Goal: Information Seeking & Learning: Learn about a topic

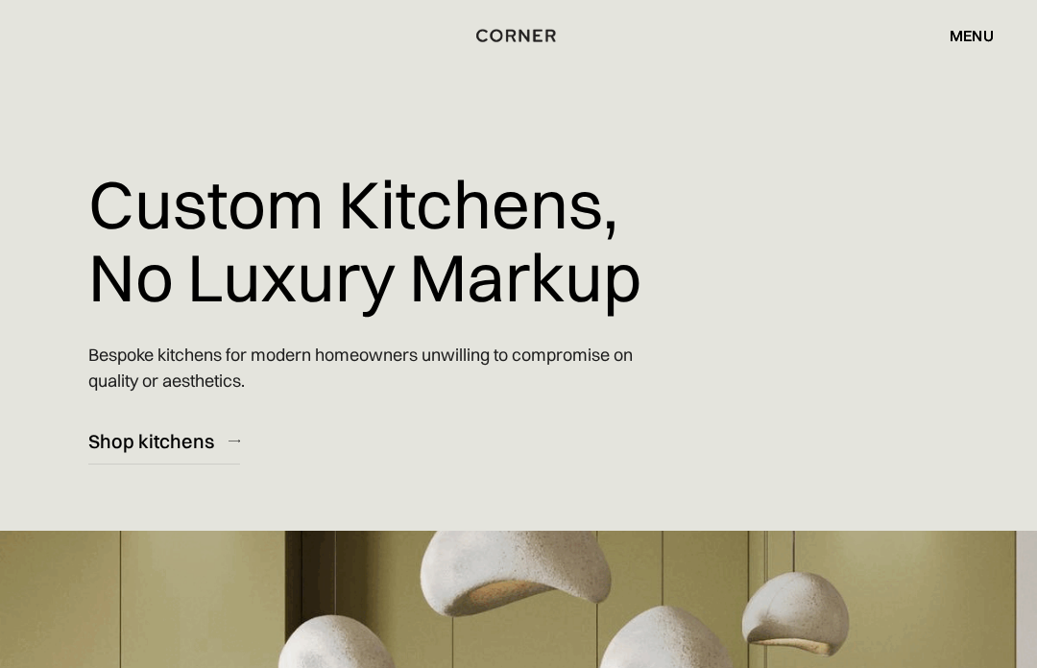
click at [179, 447] on div "Shop kitchens" at bounding box center [151, 441] width 126 height 26
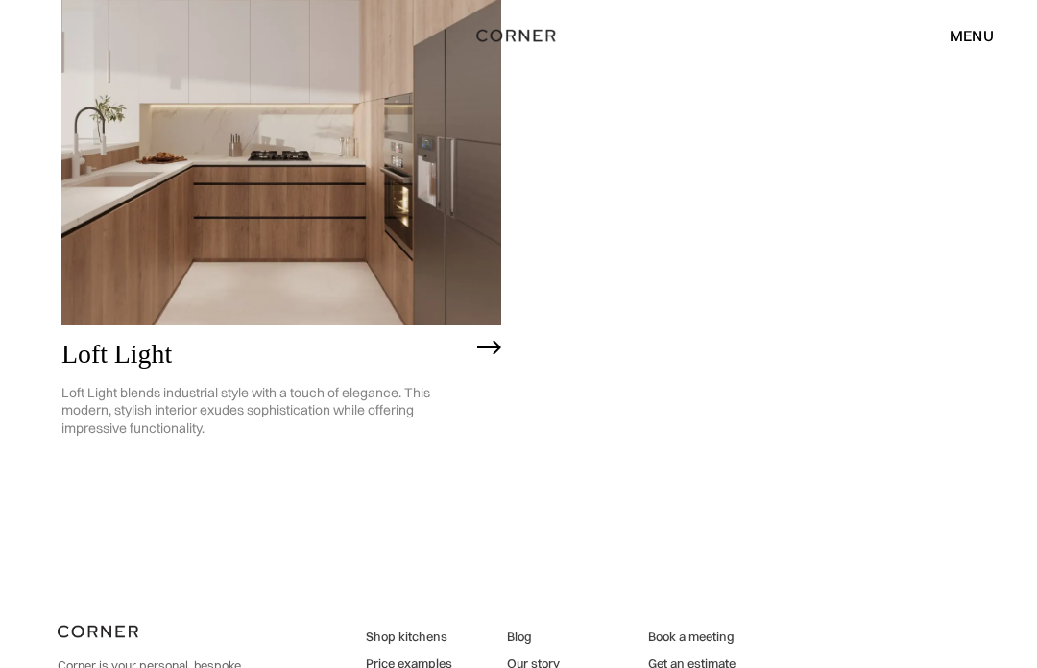
scroll to position [4110, 0]
click at [473, 334] on div "Loft Light Loft Light blends industrial style with a touch of elegance. This mo…" at bounding box center [281, 395] width 440 height 141
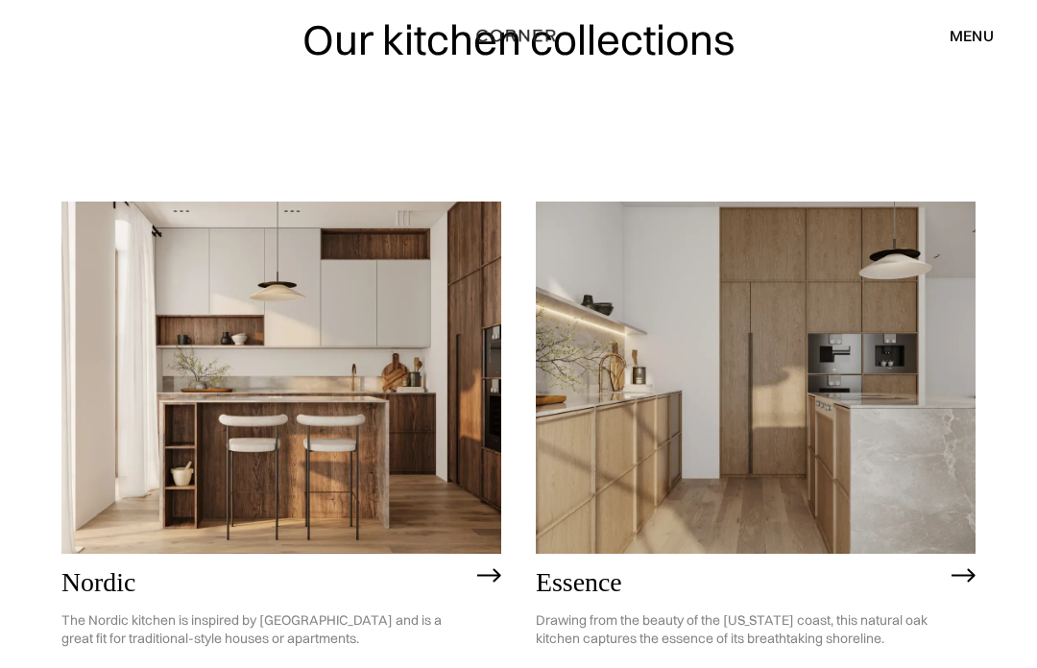
scroll to position [121, 0]
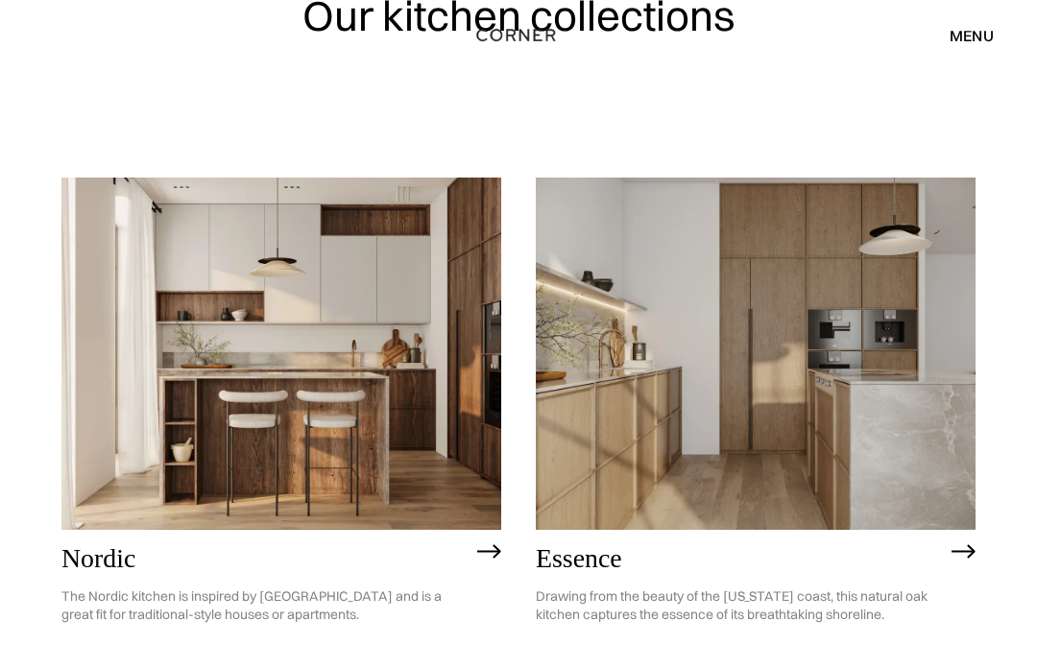
click at [116, 494] on img at bounding box center [281, 354] width 440 height 351
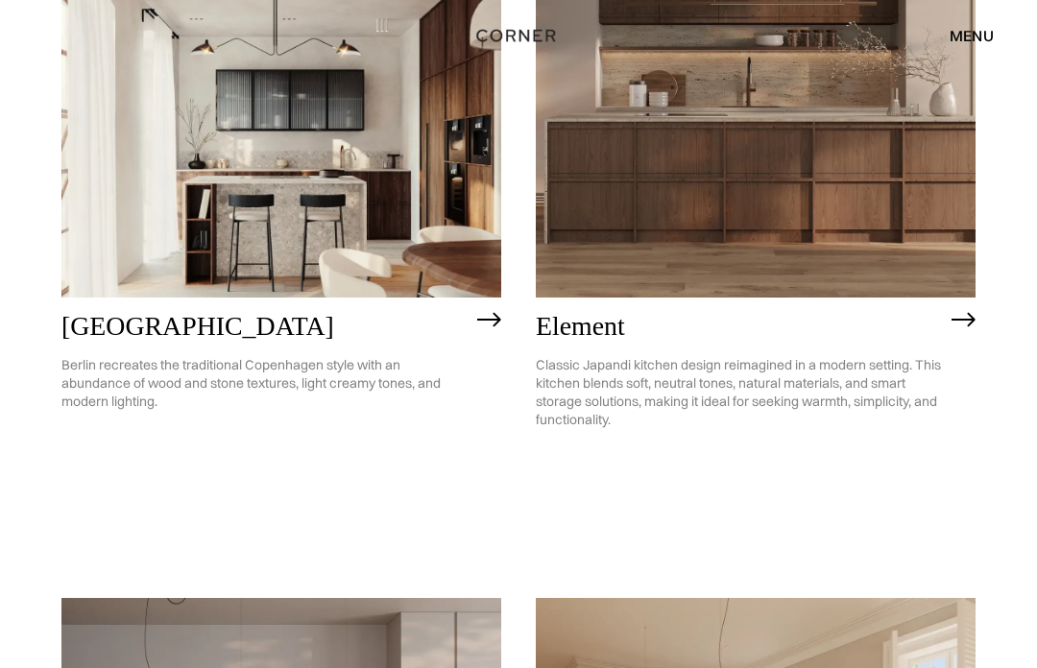
scroll to position [968, 0]
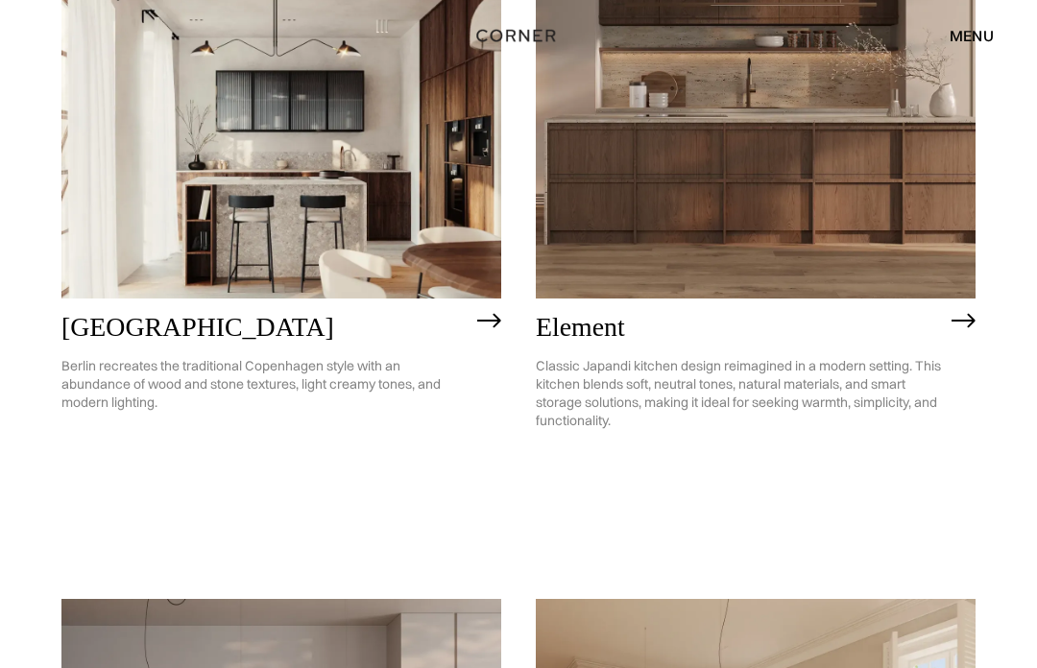
click at [75, 372] on p "Berlin recreates the traditional Copenhagen style with an abundance of wood and…" at bounding box center [264, 385] width 406 height 84
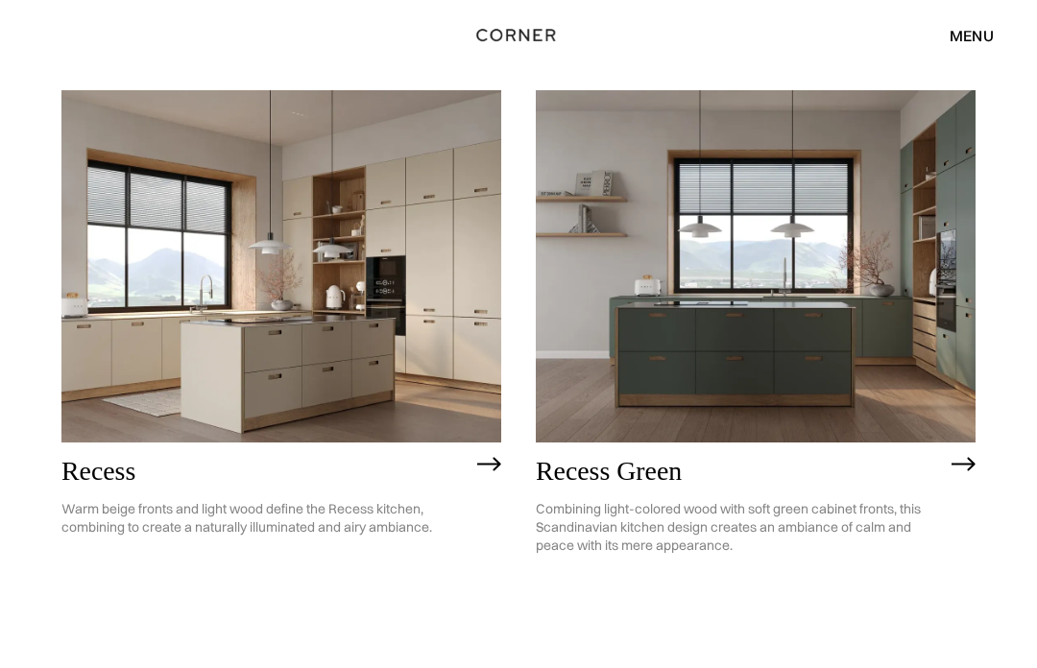
scroll to position [2112, 0]
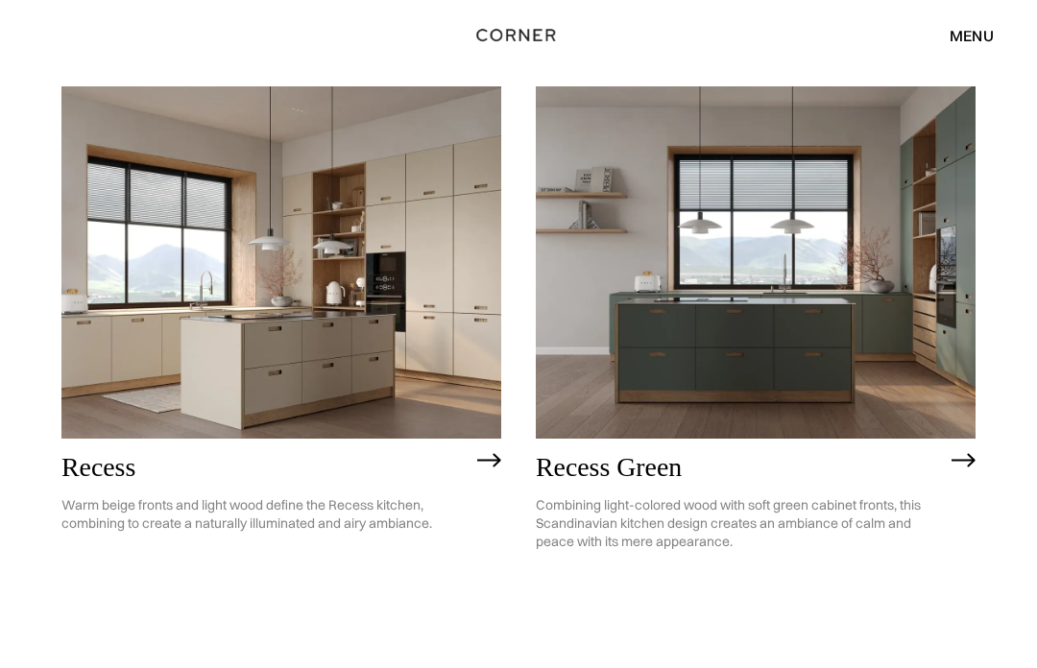
click at [634, 540] on p "Combining light-colored wood with soft green cabinet fronts, this Scandinavian …" at bounding box center [739, 525] width 406 height 84
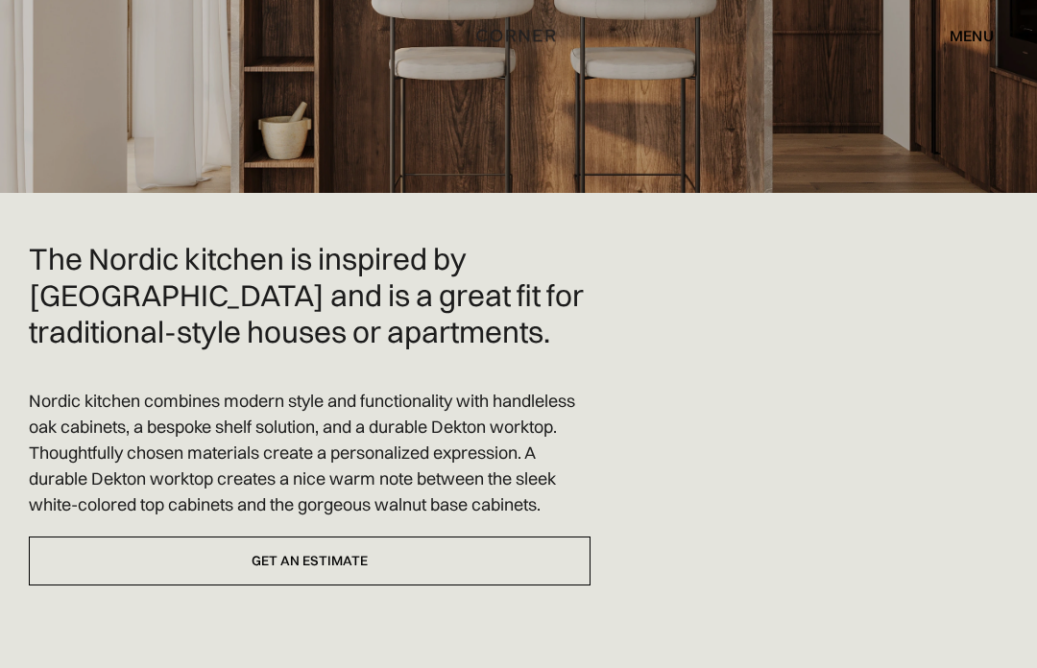
scroll to position [390, 0]
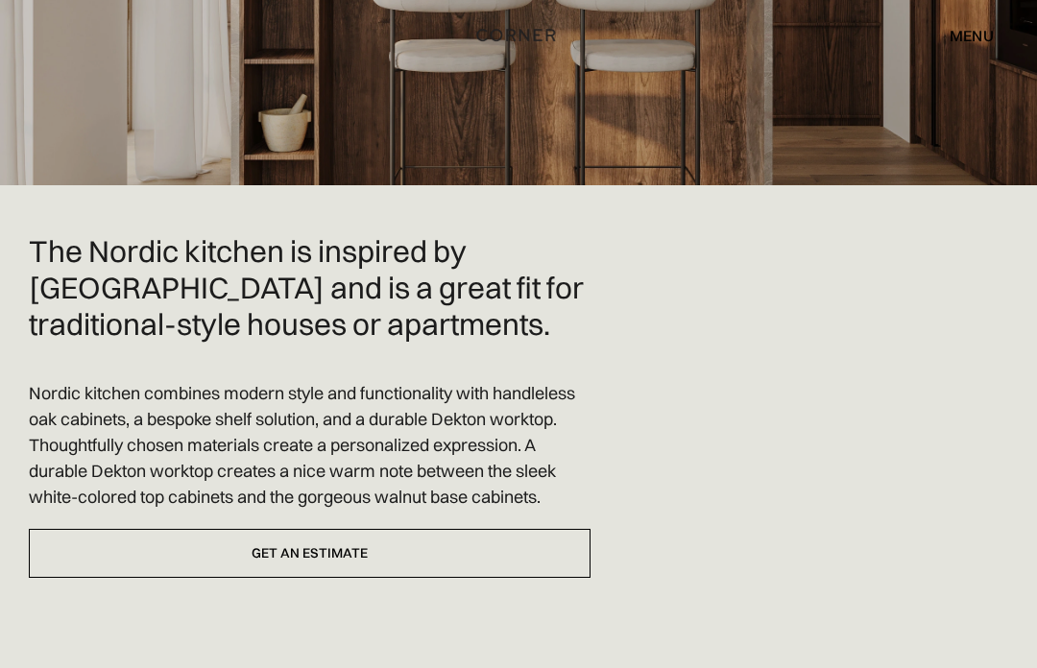
click at [99, 562] on link "Get an estimate" at bounding box center [310, 554] width 562 height 49
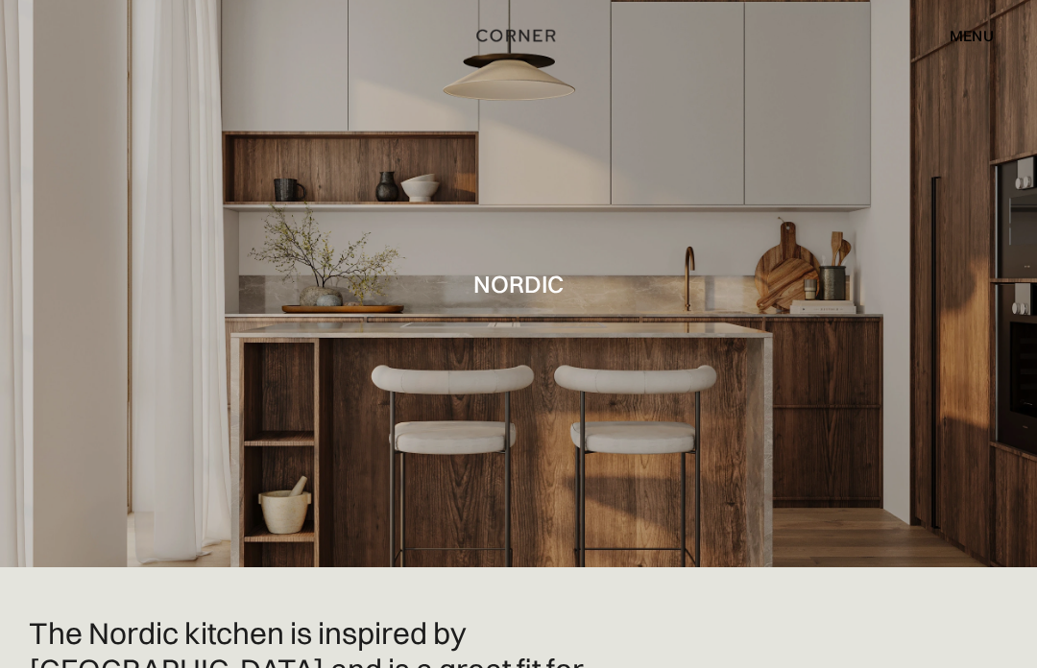
scroll to position [0, 0]
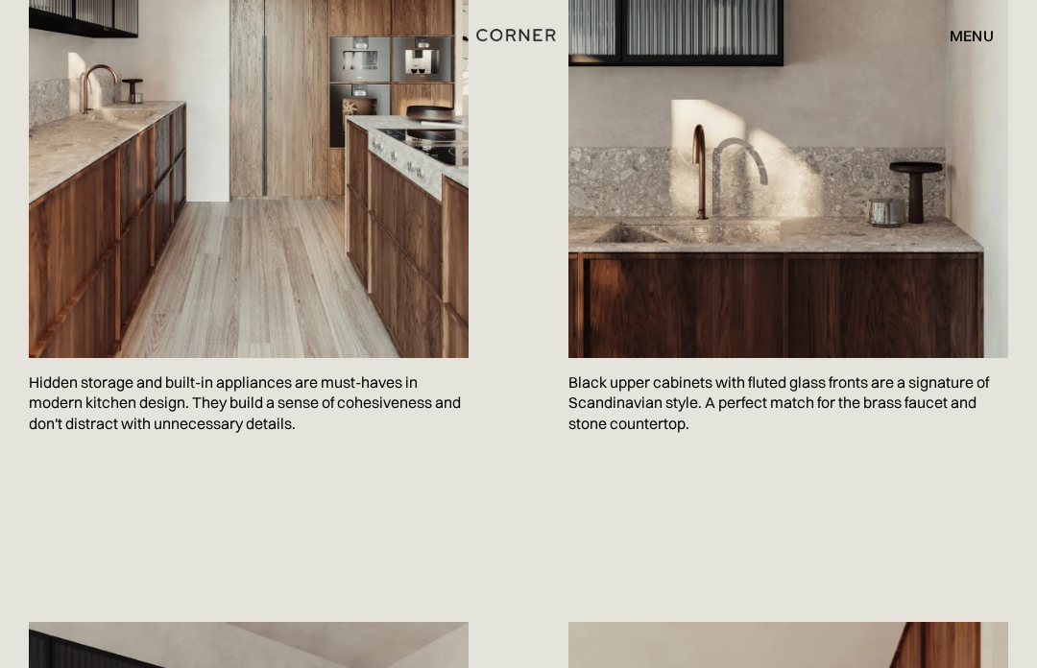
scroll to position [1317, 0]
